Goal: Information Seeking & Learning: Find specific fact

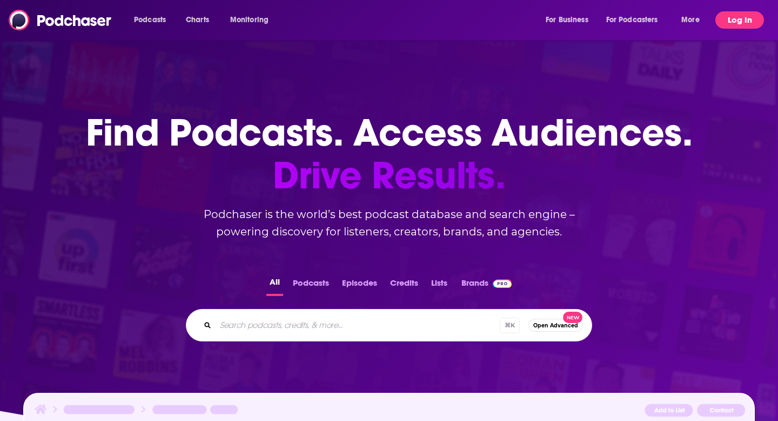
click at [732, 16] on button "Log In" at bounding box center [740, 19] width 49 height 17
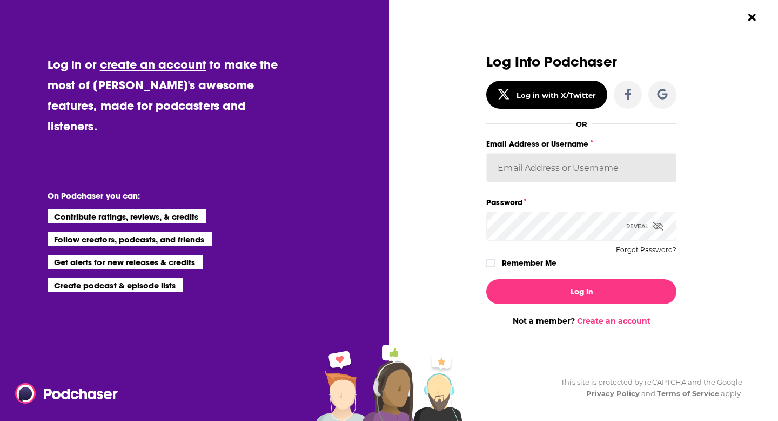
click at [529, 174] on input "Email Address or Username" at bounding box center [581, 167] width 190 height 29
paste input "[PERSON_NAME][EMAIL_ADDRESS][PERSON_NAME][DOMAIN_NAME]"
type input "[PERSON_NAME][EMAIL_ADDRESS][PERSON_NAME][DOMAIN_NAME]"
click at [486, 279] on button "Log In" at bounding box center [581, 291] width 190 height 25
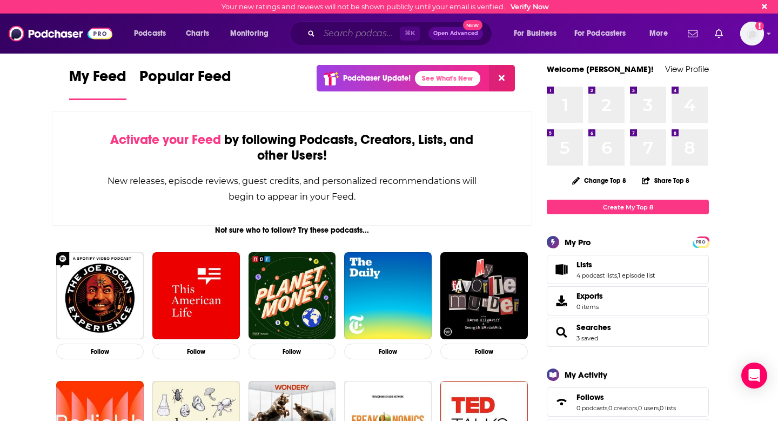
click at [334, 37] on input "Search podcasts, credits, & more..." at bounding box center [359, 33] width 81 height 17
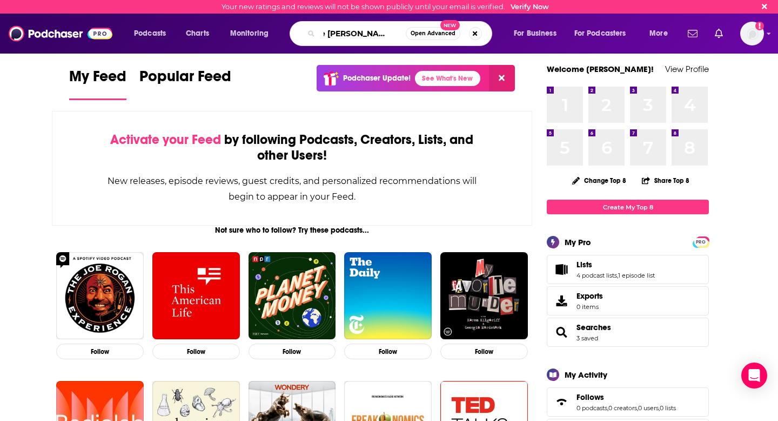
scroll to position [0, 15]
type input "the [PERSON_NAME] podcast"
